Goal: Information Seeking & Learning: Learn about a topic

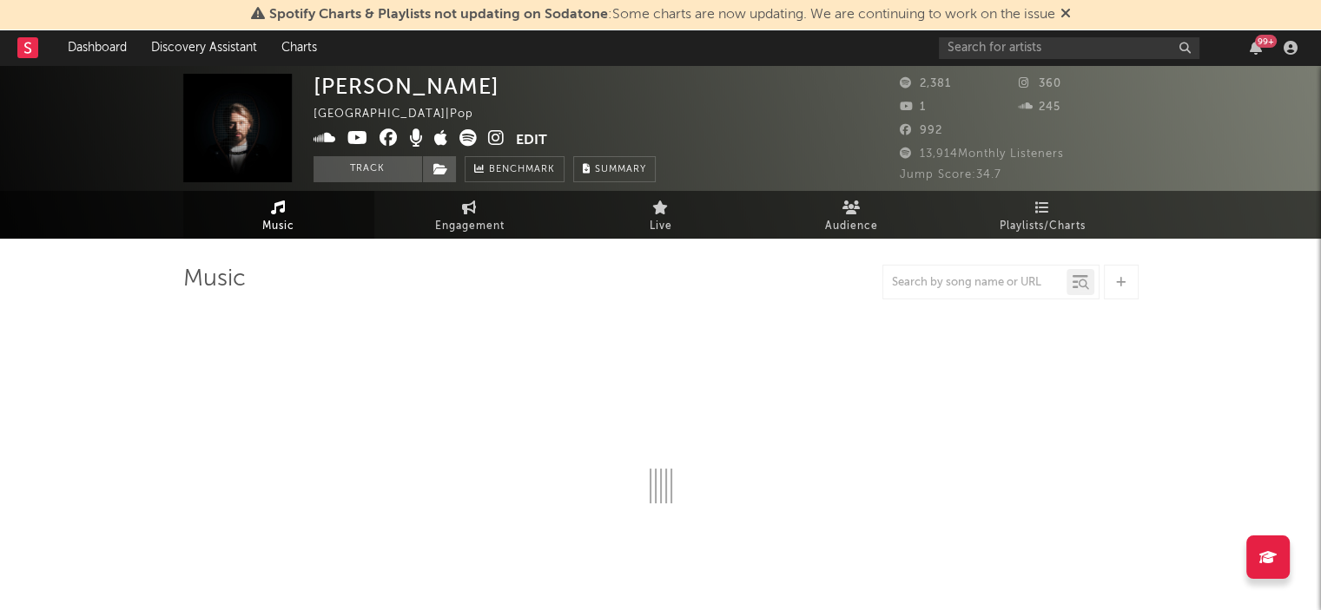
select select "1w"
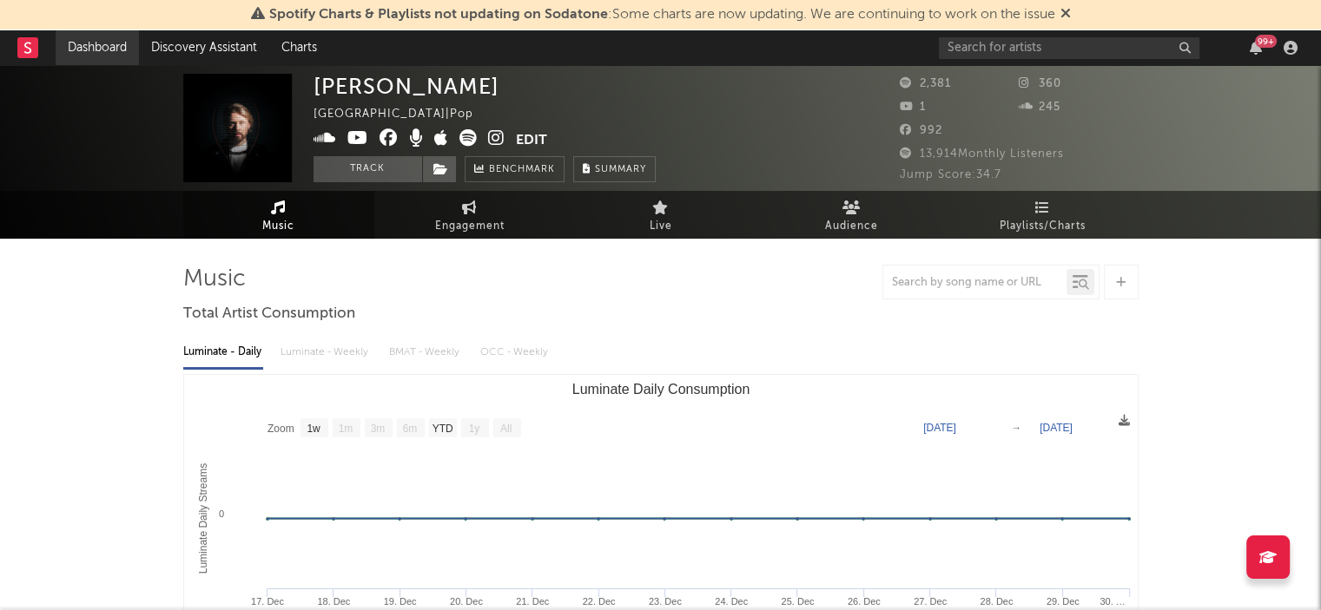
click at [108, 39] on link "Dashboard" at bounding box center [97, 47] width 83 height 35
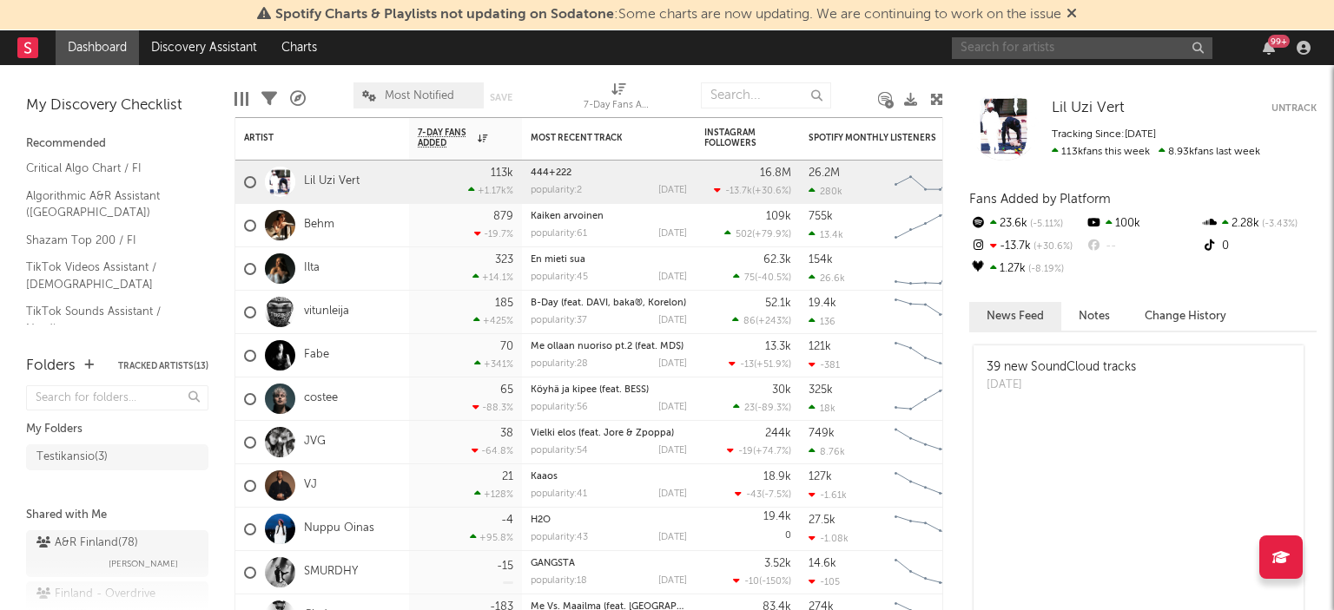
click at [1032, 49] on input "text" at bounding box center [1082, 48] width 260 height 22
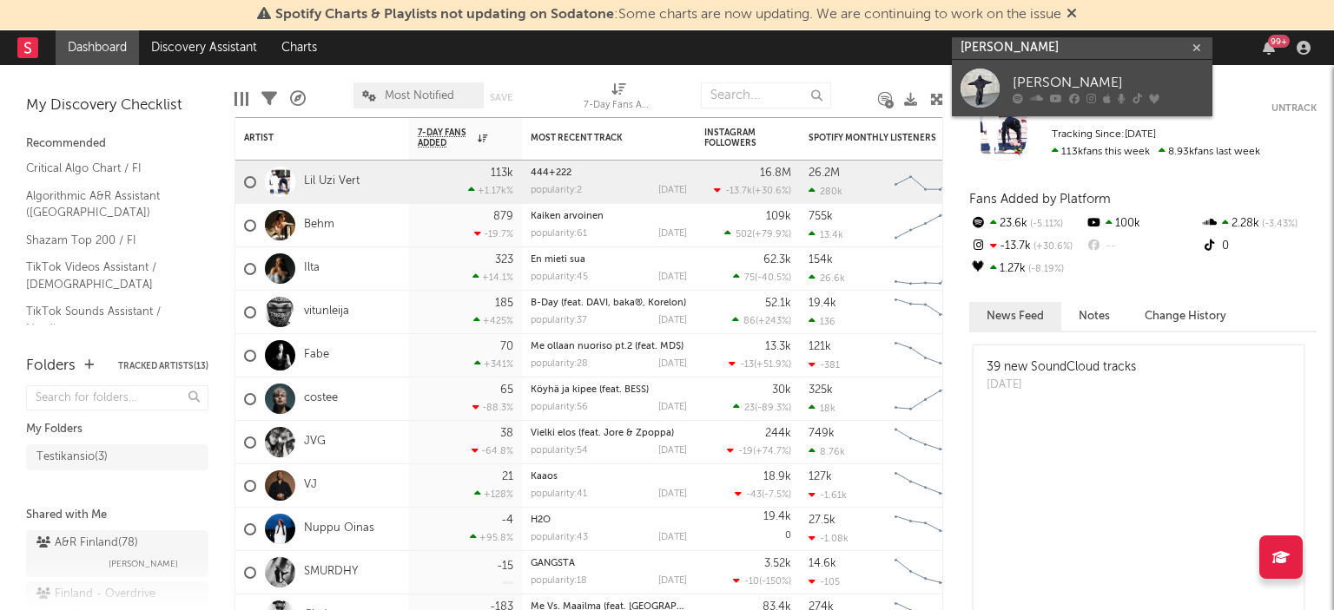
type input "[PERSON_NAME]"
click at [1043, 87] on div "[PERSON_NAME]" at bounding box center [1107, 82] width 191 height 21
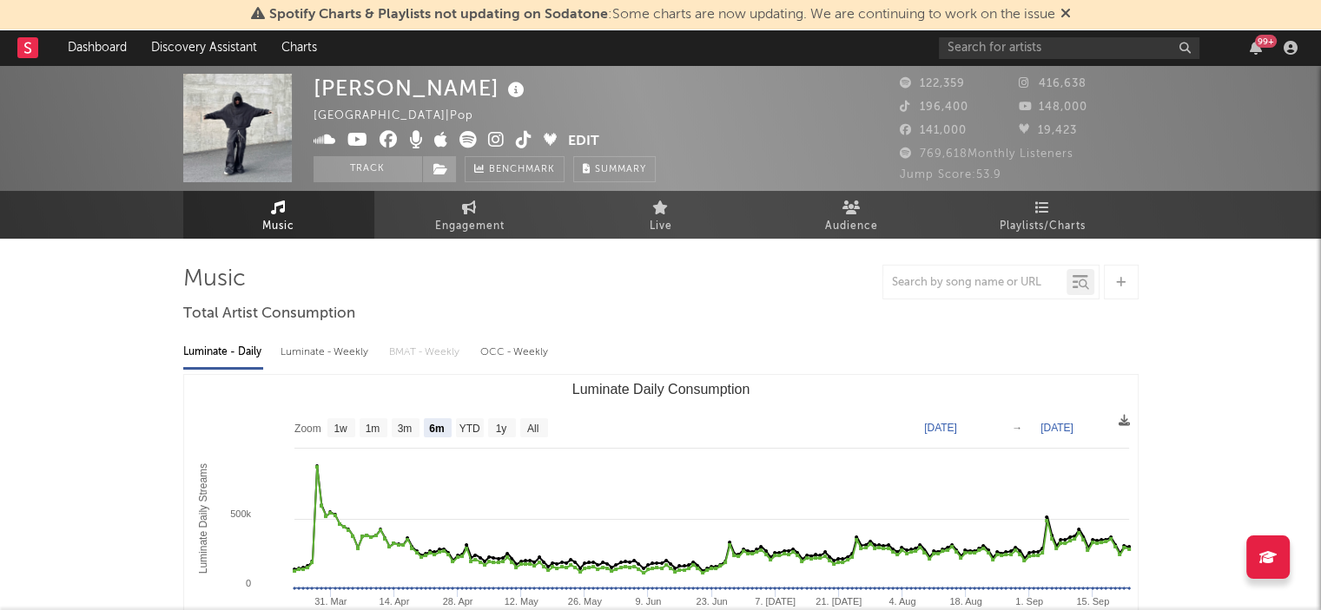
select select "6m"
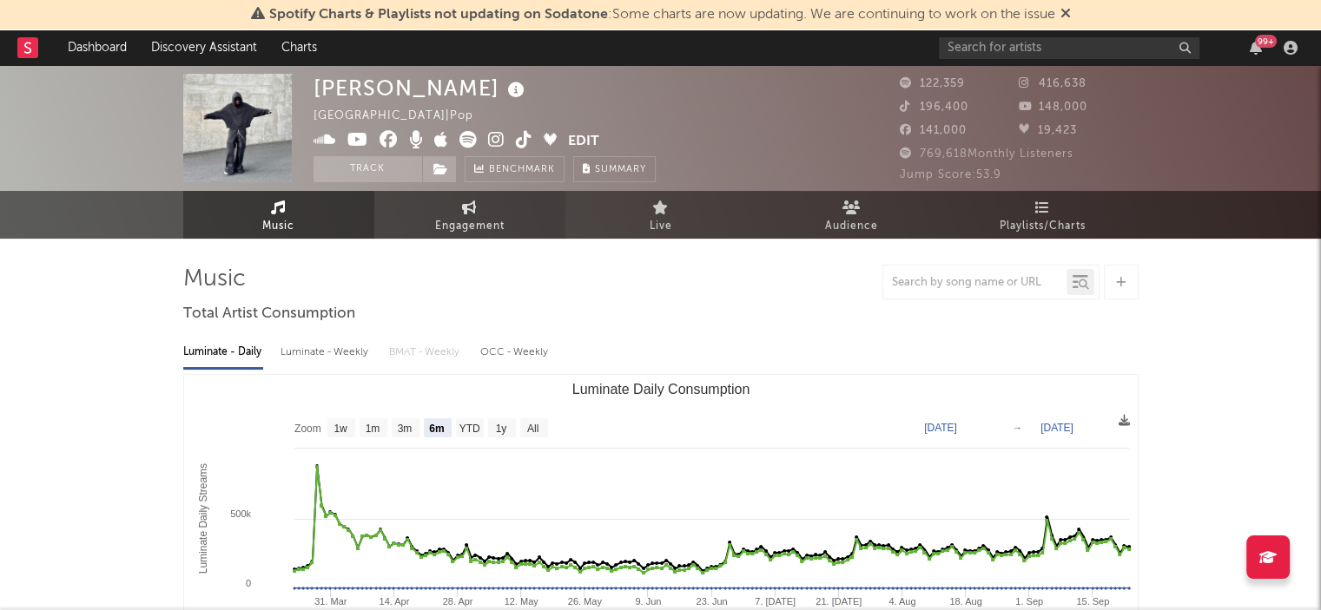
click at [470, 212] on icon at bounding box center [469, 208] width 15 height 14
select select "1w"
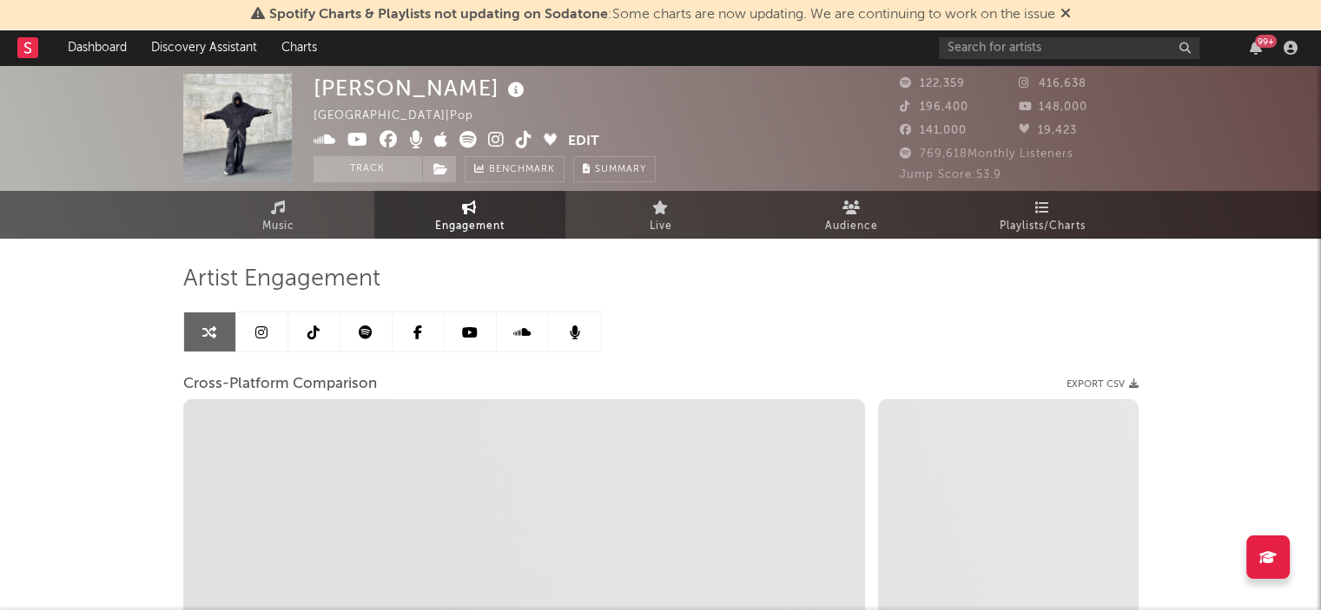
click at [367, 326] on icon at bounding box center [366, 333] width 14 height 14
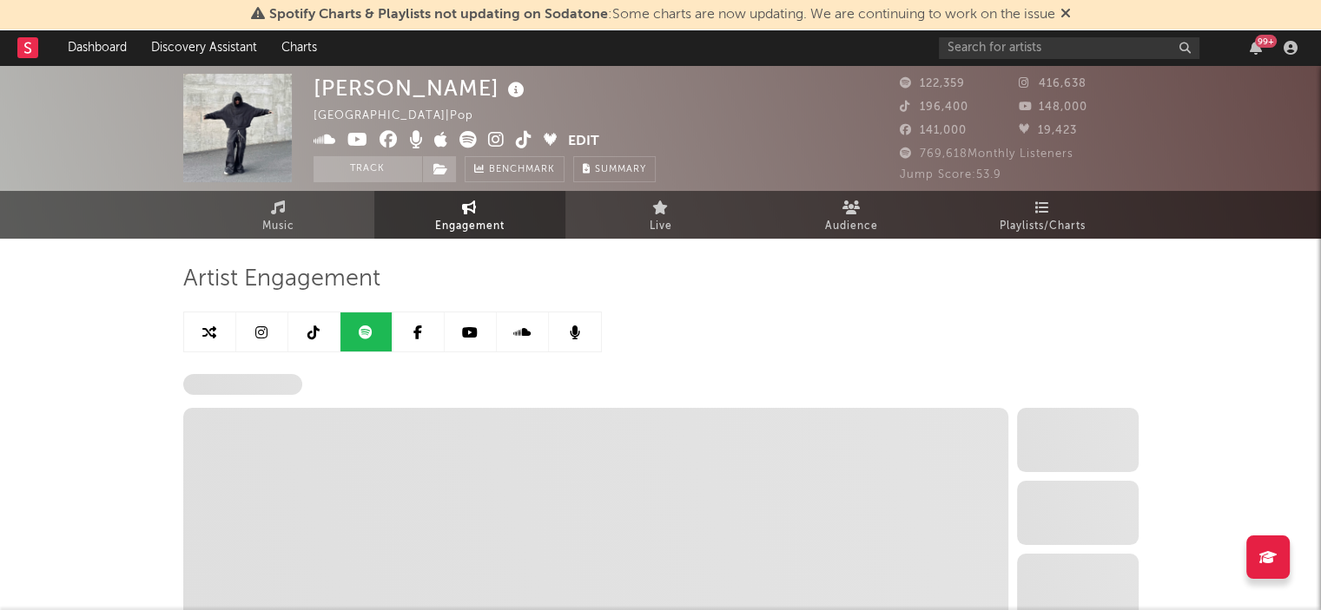
select select "6m"
select select "1w"
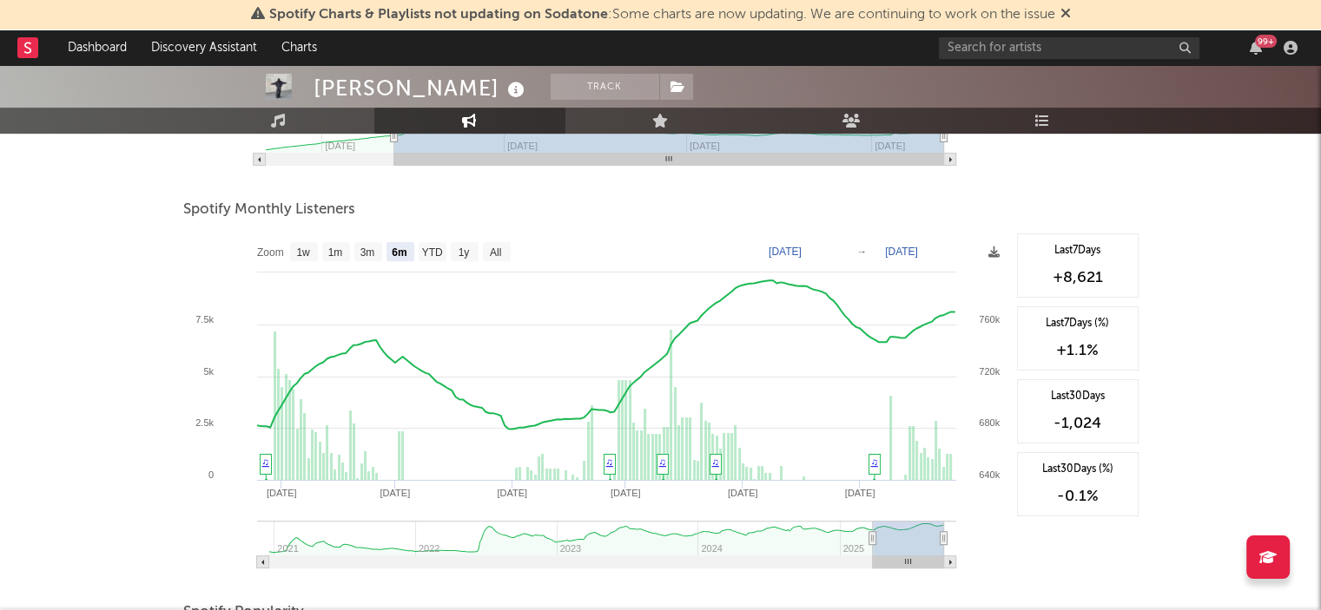
scroll to position [608, 0]
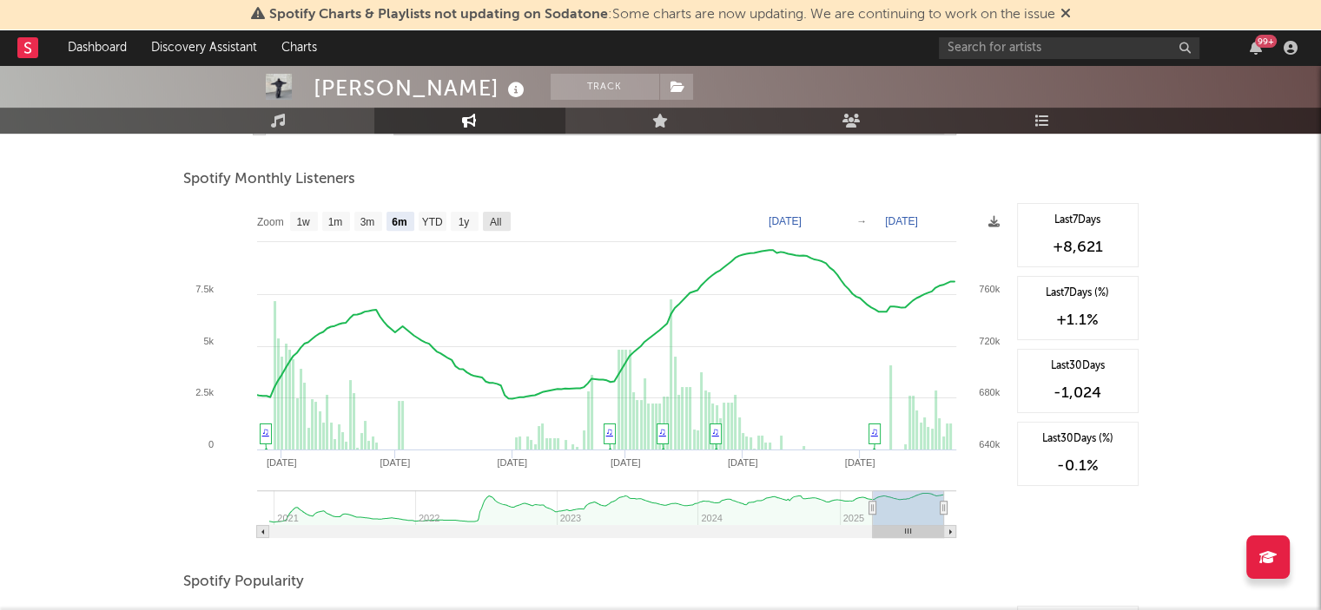
click at [507, 218] on rect at bounding box center [497, 221] width 28 height 19
select select "All"
type input "[DATE]"
